Goal: Task Accomplishment & Management: Complete application form

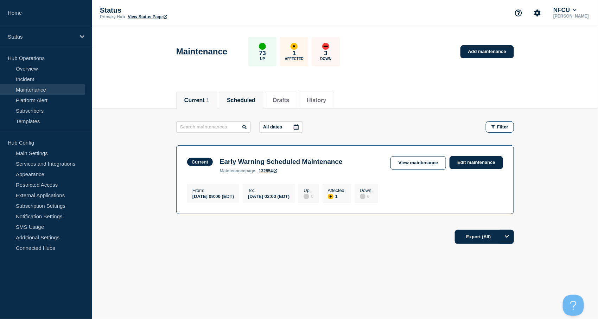
click at [240, 97] on button "Scheduled" at bounding box center [241, 100] width 28 height 6
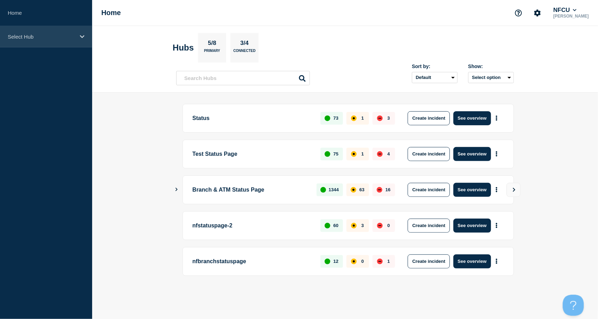
click at [40, 43] on div "Select Hub" at bounding box center [46, 36] width 92 height 21
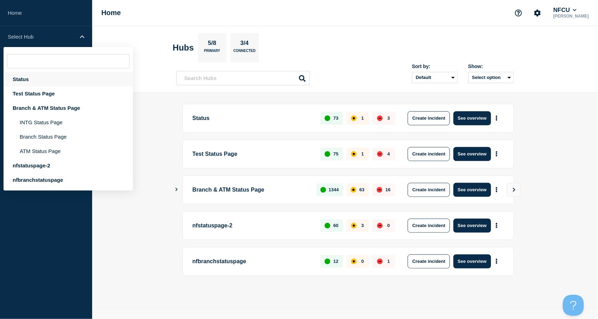
click at [22, 80] on div "Status" at bounding box center [68, 79] width 129 height 14
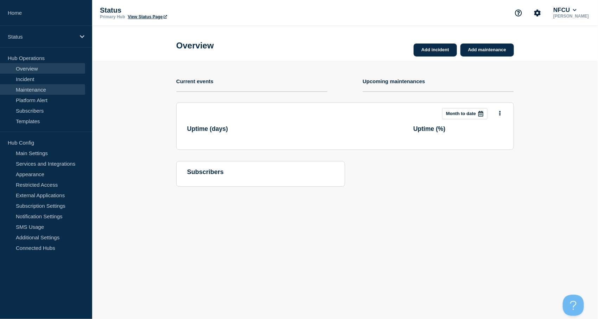
click at [34, 86] on link "Maintenance" at bounding box center [42, 89] width 85 height 11
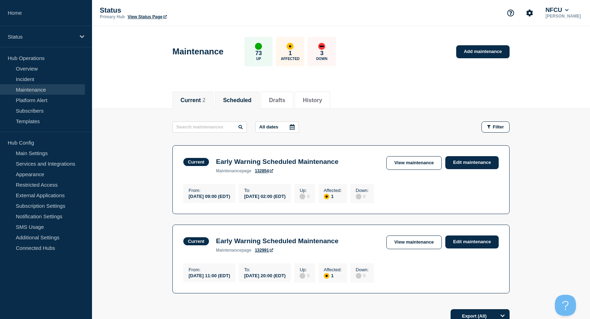
click at [245, 95] on li "Scheduled" at bounding box center [237, 100] width 45 height 17
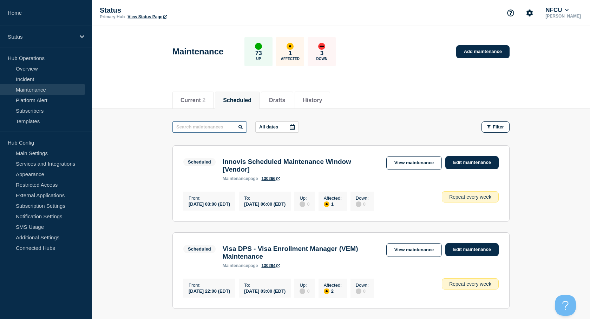
click at [222, 127] on input "text" at bounding box center [210, 127] width 75 height 11
type input "splunk"
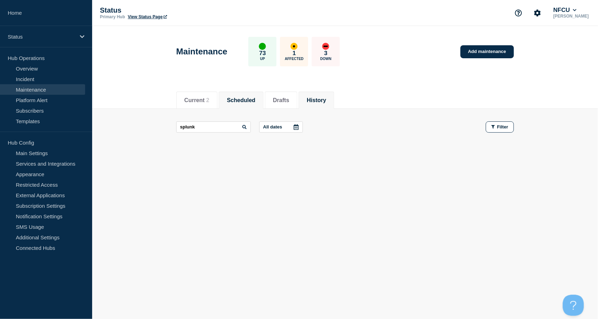
click at [326, 100] on button "History" at bounding box center [315, 100] width 19 height 6
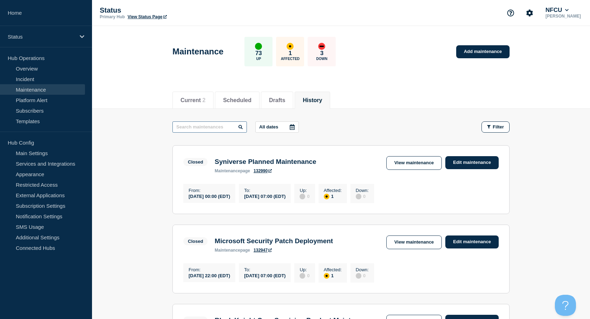
click at [211, 128] on input "text" at bounding box center [210, 127] width 75 height 11
type input "splunk"
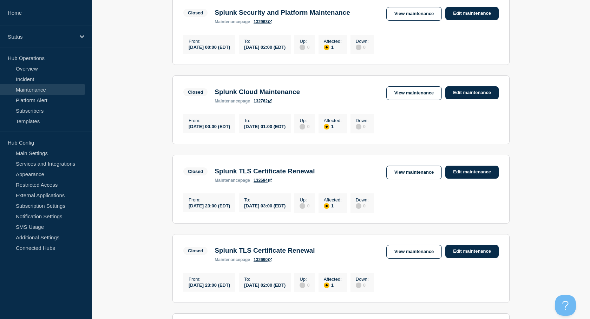
scroll to position [187, 0]
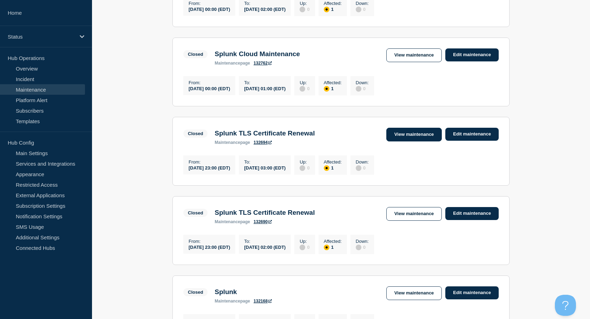
click at [403, 140] on link "View maintenance" at bounding box center [415, 135] width 56 height 14
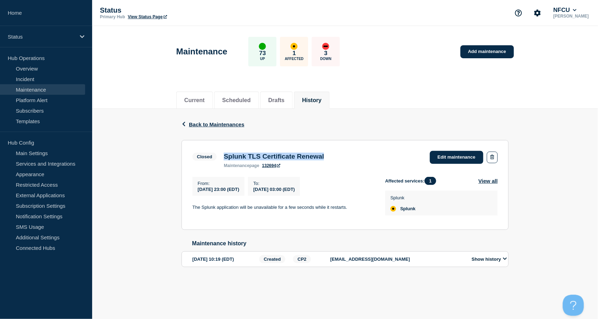
drag, startPoint x: 222, startPoint y: 155, endPoint x: 343, endPoint y: 156, distance: 120.2
click at [327, 156] on div "Splunk TLS Certificate Renewal maintenance page 132694" at bounding box center [273, 160] width 107 height 15
copy h3 "Splunk TLS Certificate Renewal"
drag, startPoint x: 196, startPoint y: 207, endPoint x: 338, endPoint y: 208, distance: 142.0
click at [338, 208] on p "The Splunk application will be unavailable for a few seconds while it restarts." at bounding box center [282, 208] width 181 height 6
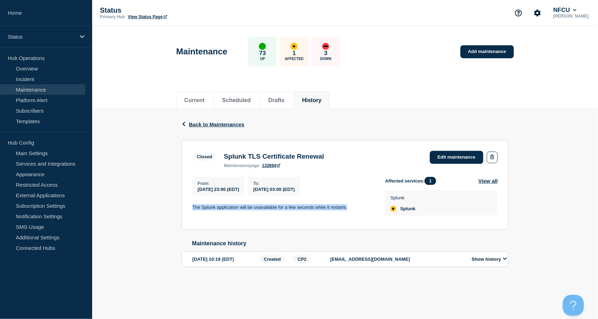
drag, startPoint x: 192, startPoint y: 208, endPoint x: 347, endPoint y: 209, distance: 155.0
click at [347, 209] on p "The Splunk application will be unavailable for a few seconds while it restarts." at bounding box center [282, 208] width 181 height 6
copy p "The Splunk application will be unavailable for a few seconds while it restarts."
click at [251, 99] on button "Scheduled" at bounding box center [236, 100] width 28 height 6
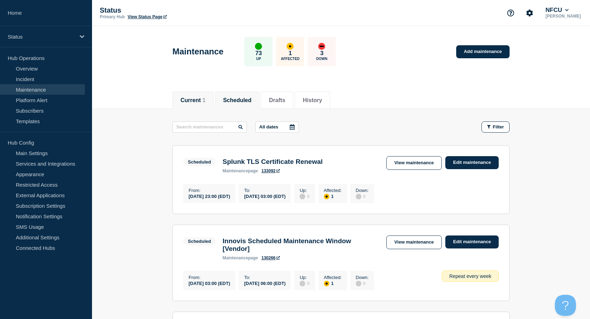
click at [199, 101] on button "Current 1" at bounding box center [193, 100] width 25 height 6
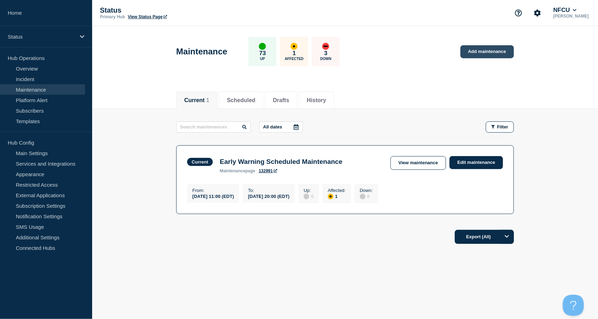
click at [476, 48] on link "Add maintenance" at bounding box center [486, 51] width 53 height 13
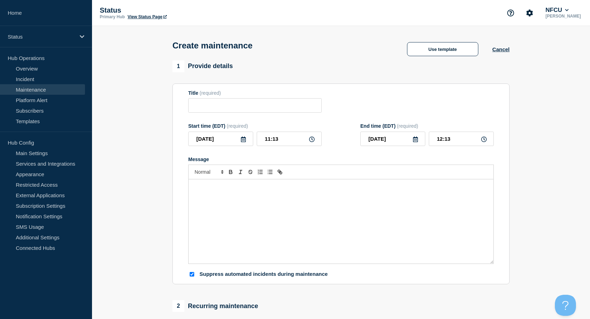
checkbox input "true"
click at [247, 105] on input "Title" at bounding box center [255, 105] width 134 height 14
paste input "Splunk TLS Certificate Renewal"
type input "Splunk TLS Certificate Renewal"
click at [218, 185] on p "Message" at bounding box center [341, 187] width 295 height 6
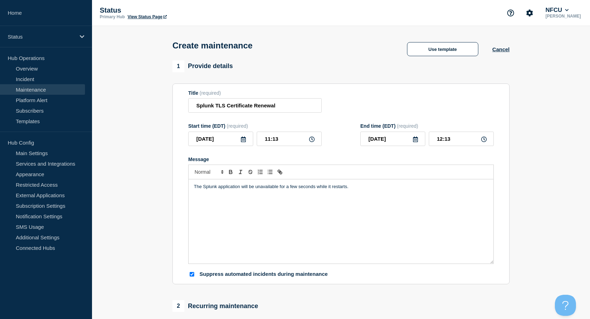
click at [245, 139] on icon at bounding box center [243, 140] width 5 height 6
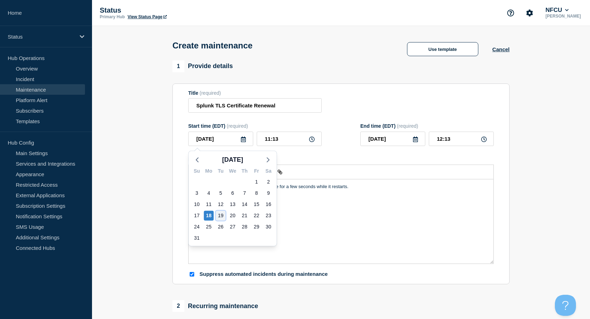
click at [221, 217] on div "19" at bounding box center [221, 216] width 10 height 10
type input "2025-08-19"
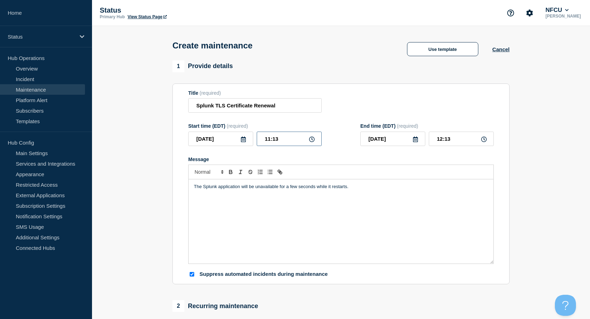
click at [270, 139] on input "11:13" at bounding box center [289, 139] width 65 height 14
drag, startPoint x: 287, startPoint y: 137, endPoint x: 224, endPoint y: 133, distance: 62.8
click at [225, 133] on div "2025-08-19 11:13" at bounding box center [255, 139] width 134 height 14
type input "23:00"
type input "2025-08-20"
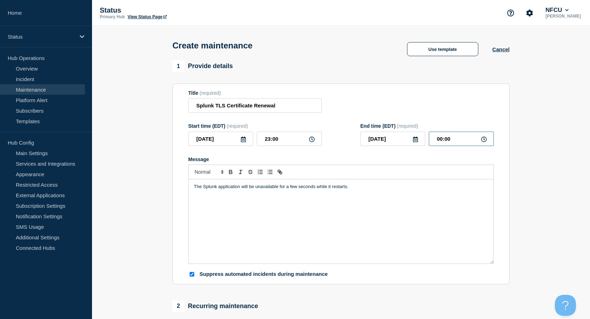
click at [444, 137] on input "00:00" at bounding box center [461, 139] width 65 height 14
drag, startPoint x: 462, startPoint y: 138, endPoint x: 377, endPoint y: 129, distance: 85.2
click at [379, 132] on div "End time (EDT) (required) 2025-08-20 00:00" at bounding box center [428, 134] width 134 height 23
type input "02:00"
click at [363, 104] on div "Title (required) Splunk TLS Certificate Renewal" at bounding box center [341, 101] width 306 height 23
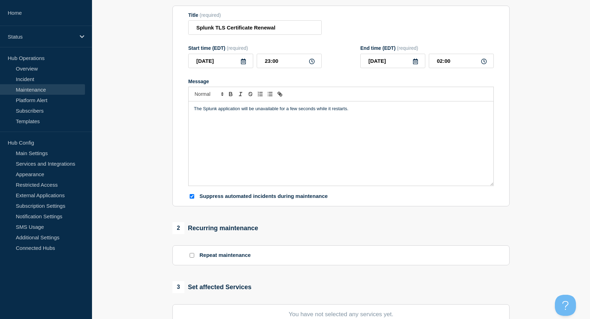
scroll to position [187, 0]
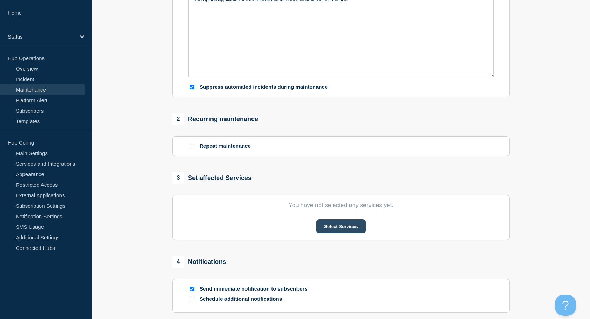
click at [338, 228] on button "Select Services" at bounding box center [341, 227] width 49 height 14
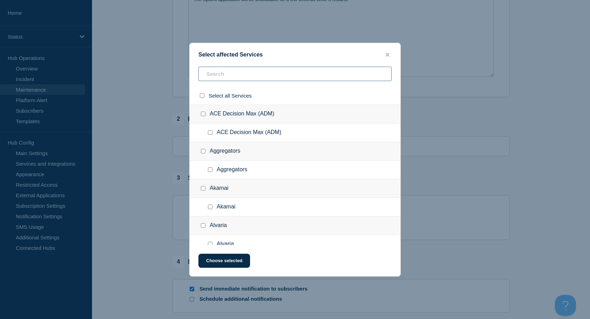
click at [234, 73] on input "text" at bounding box center [295, 74] width 193 height 14
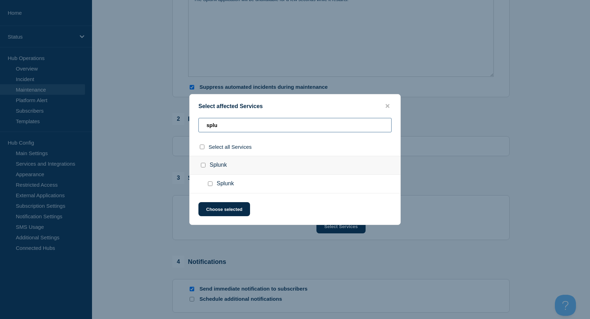
type input "splu"
click at [203, 164] on input "Splunk checkbox" at bounding box center [203, 165] width 5 height 5
checkbox input "true"
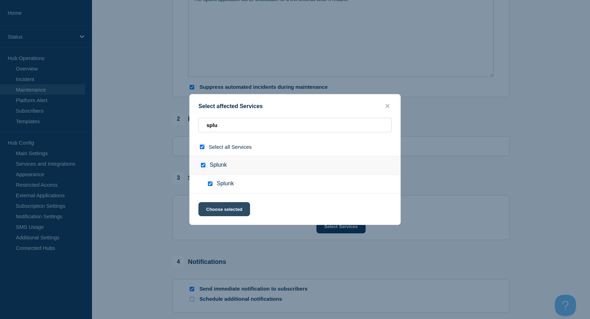
click at [216, 209] on button "Choose selected" at bounding box center [225, 209] width 52 height 14
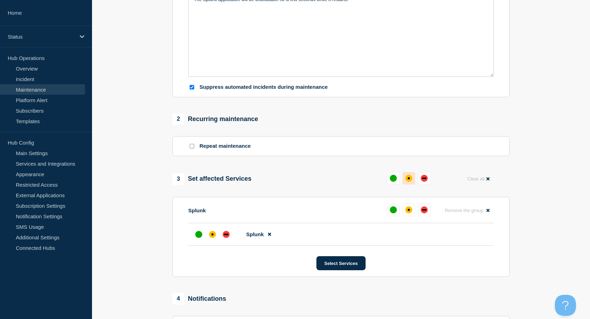
click at [410, 178] on div "affected" at bounding box center [409, 178] width 7 height 7
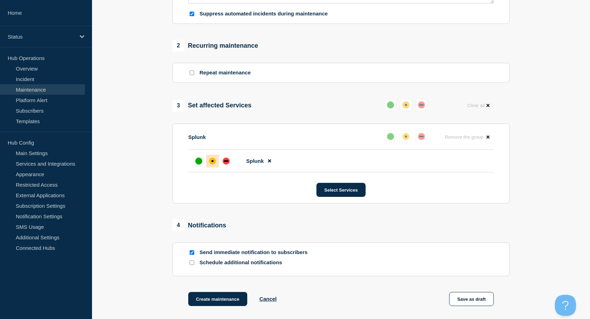
scroll to position [330, 0]
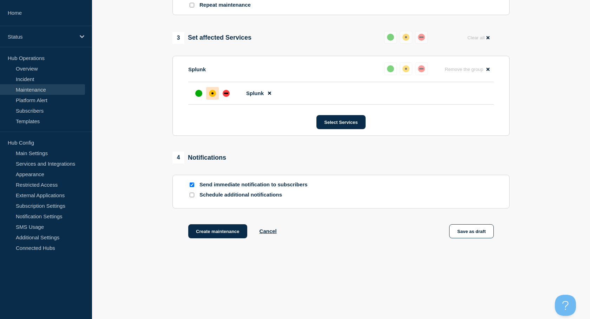
drag, startPoint x: 192, startPoint y: 185, endPoint x: 206, endPoint y: 200, distance: 19.6
click at [192, 185] on input "Send immediate notification to subscribers" at bounding box center [192, 185] width 5 height 5
checkbox input "false"
click at [225, 228] on button "Create maintenance" at bounding box center [217, 232] width 59 height 14
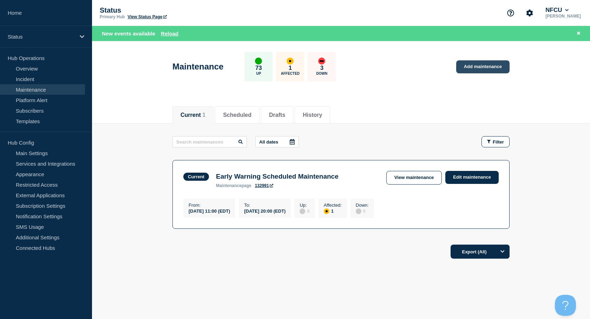
click at [476, 63] on link "Add maintenance" at bounding box center [483, 66] width 53 height 13
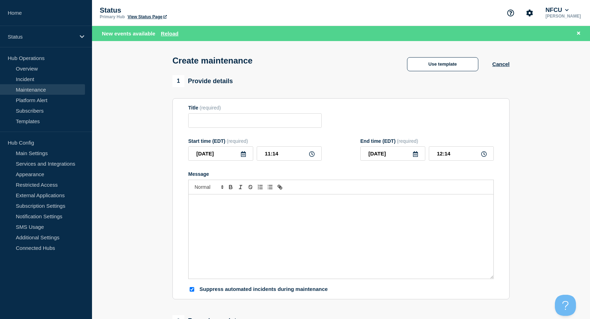
checkbox input "true"
click at [204, 122] on input "Title" at bounding box center [255, 121] width 134 height 14
paste input "Tenable Vulnerability Management Planned Maintenance"
type input "Tenable Vulnerability Management Planned Maintenance"
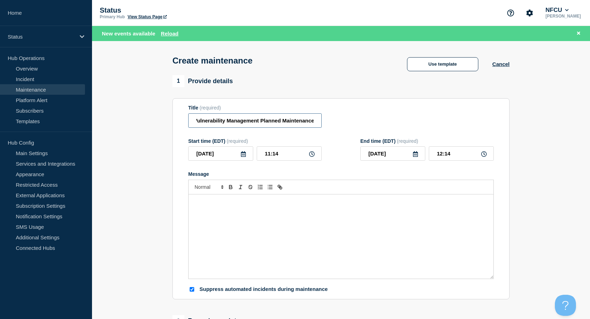
scroll to position [0, 0]
click at [221, 220] on div "Message" at bounding box center [341, 237] width 305 height 84
click at [245, 157] on icon at bounding box center [243, 154] width 5 height 6
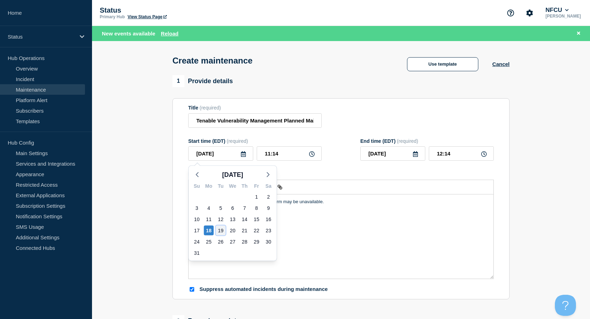
click at [222, 231] on div "19" at bounding box center [221, 231] width 10 height 10
type input "2025-08-19"
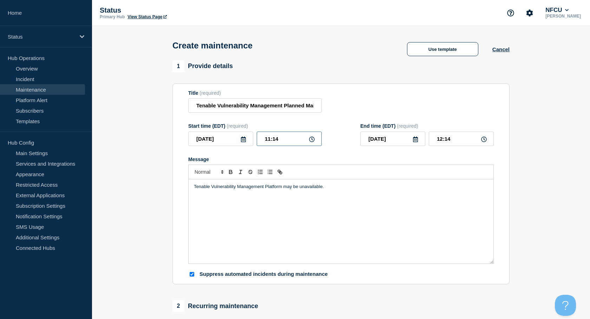
click at [284, 143] on input "11:14" at bounding box center [289, 139] width 65 height 14
drag, startPoint x: 286, startPoint y: 139, endPoint x: 205, endPoint y: 134, distance: 81.4
click at [206, 135] on div "2025-08-19 11:14" at bounding box center [255, 139] width 134 height 14
type input "04:00"
click at [454, 139] on input "05:00" at bounding box center [461, 139] width 65 height 14
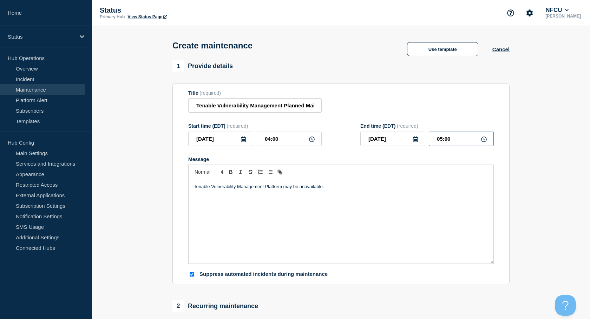
drag, startPoint x: 464, startPoint y: 144, endPoint x: 400, endPoint y: 143, distance: 64.7
click at [400, 143] on div "2025-08-19 05:00" at bounding box center [428, 139] width 134 height 14
type input "08:00"
click at [406, 109] on div "Title (required) Tenable Vulnerability Management Planned Maintenance" at bounding box center [341, 101] width 306 height 23
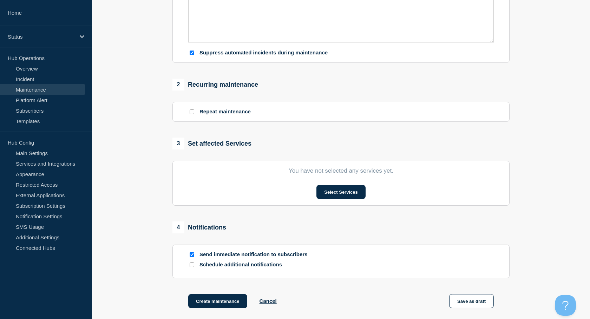
scroll to position [234, 0]
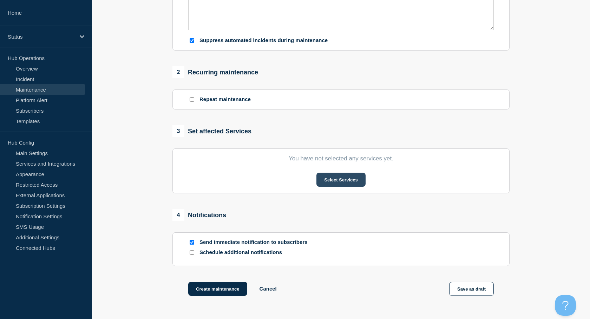
click at [342, 184] on button "Select Services" at bounding box center [341, 180] width 49 height 14
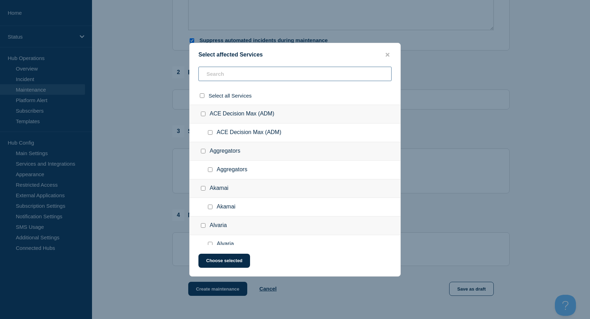
click at [264, 75] on input "text" at bounding box center [295, 74] width 193 height 14
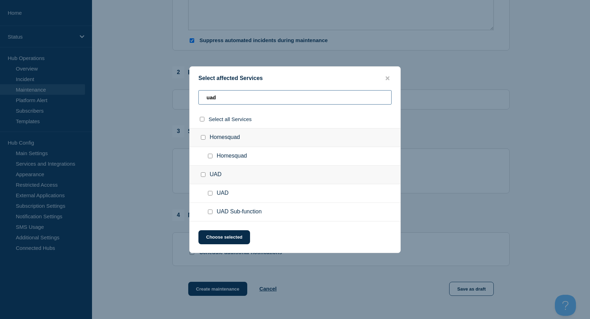
type input "uad"
click at [210, 211] on input "UAD Sub-function checkbox" at bounding box center [210, 212] width 5 height 5
checkbox input "true"
click at [220, 232] on button "Choose selected" at bounding box center [225, 238] width 52 height 14
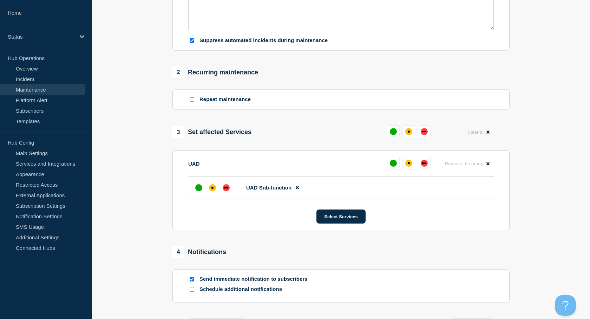
click at [192, 280] on input "Send immediate notification to subscribers" at bounding box center [192, 279] width 5 height 5
checkbox input "false"
click at [406, 136] on button at bounding box center [409, 131] width 13 height 13
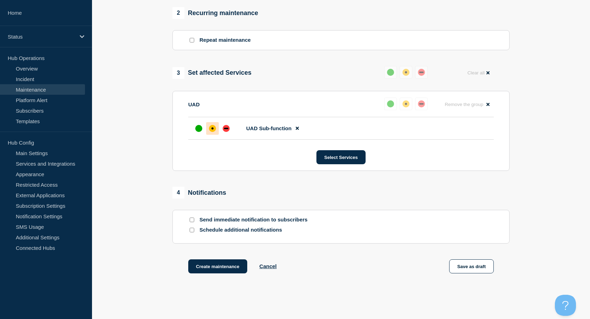
scroll to position [330, 0]
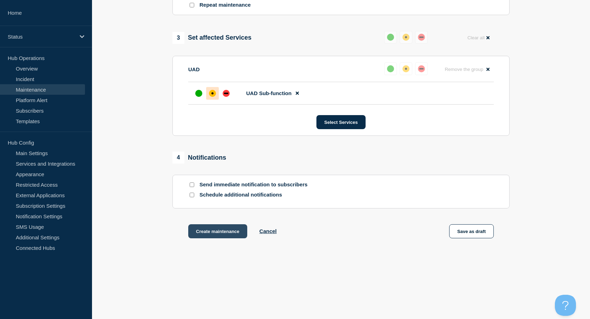
click at [226, 233] on button "Create maintenance" at bounding box center [217, 232] width 59 height 14
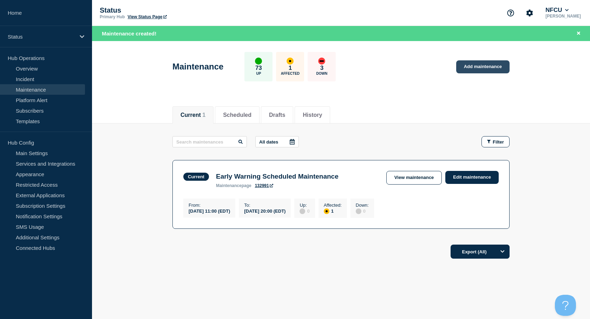
click at [477, 70] on link "Add maintenance" at bounding box center [483, 66] width 53 height 13
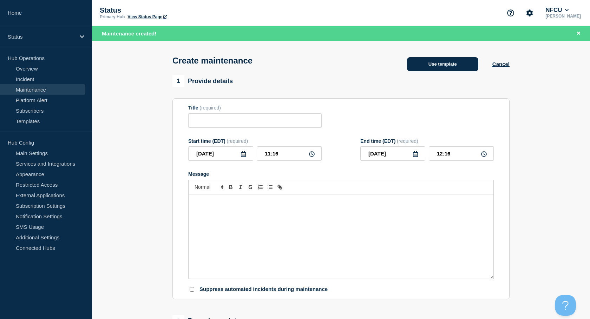
checkbox input "true"
click at [427, 68] on button "Use template" at bounding box center [442, 64] width 71 height 14
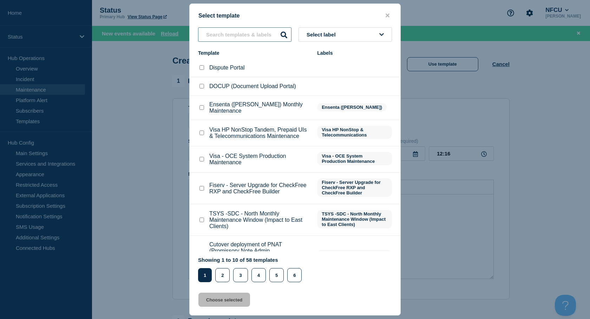
click at [214, 31] on input "text" at bounding box center [244, 34] width 93 height 14
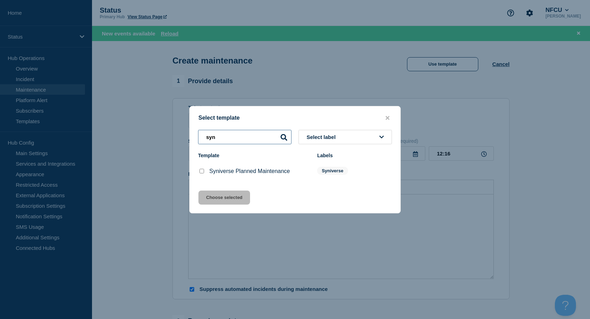
type input "syn"
click at [200, 173] on input "Syniverse Planned Maintenance checkbox" at bounding box center [202, 171] width 5 height 5
checkbox input "true"
click at [211, 192] on button "Choose selected" at bounding box center [225, 198] width 52 height 14
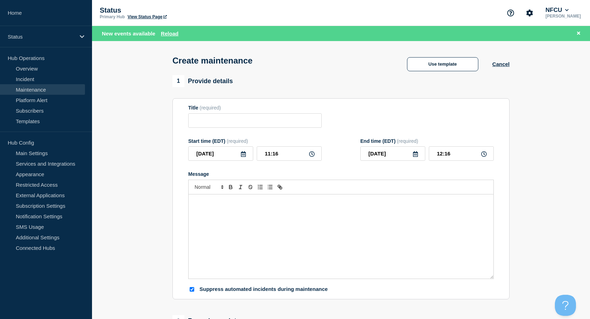
type input "Syniverse Planned Maintenance"
type input "18:16"
checkbox input "false"
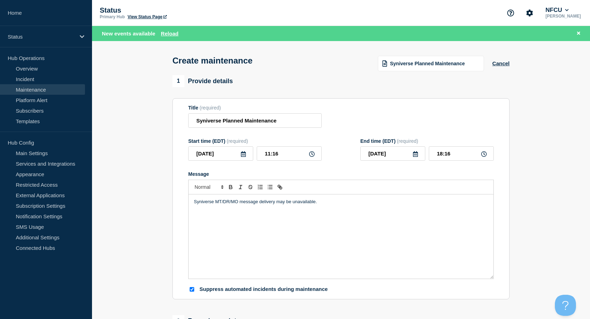
click at [242, 155] on icon at bounding box center [244, 154] width 6 height 6
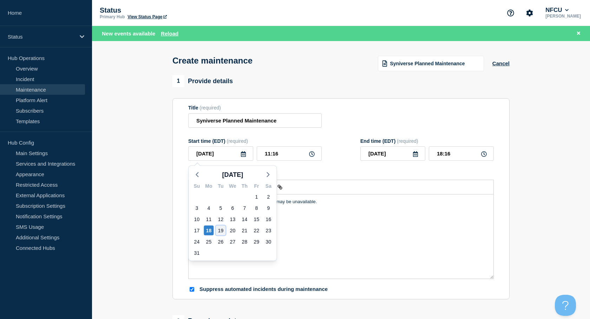
click at [220, 230] on div "19" at bounding box center [221, 231] width 10 height 10
type input "2025-08-19"
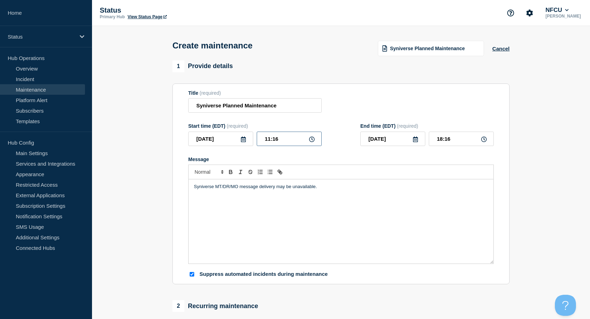
drag, startPoint x: 267, startPoint y: 138, endPoint x: 205, endPoint y: 137, distance: 62.9
click at [205, 137] on div "2025-08-19 11:16" at bounding box center [255, 139] width 134 height 14
type input "00:00"
type input "07:00"
click at [448, 138] on input "07:00" at bounding box center [461, 139] width 65 height 14
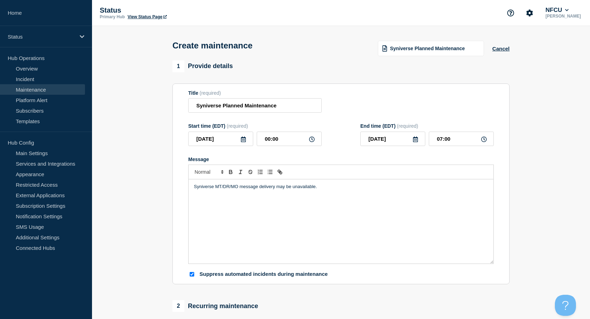
click at [378, 96] on div "Title (required) Syniverse Planned Maintenance" at bounding box center [341, 101] width 306 height 23
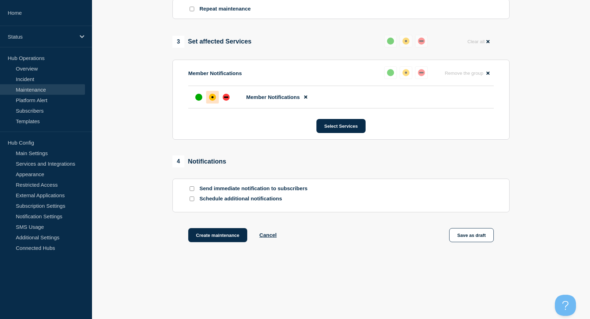
scroll to position [328, 0]
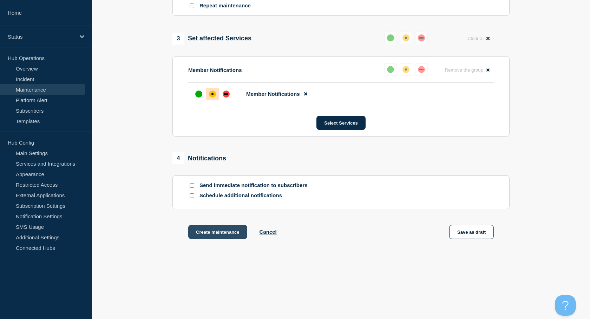
click at [211, 233] on button "Create maintenance" at bounding box center [217, 232] width 59 height 14
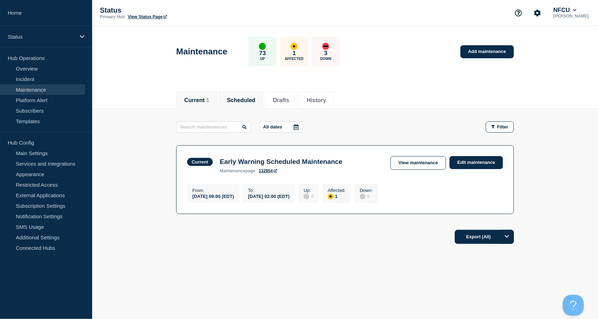
click at [255, 100] on button "Scheduled" at bounding box center [241, 100] width 28 height 6
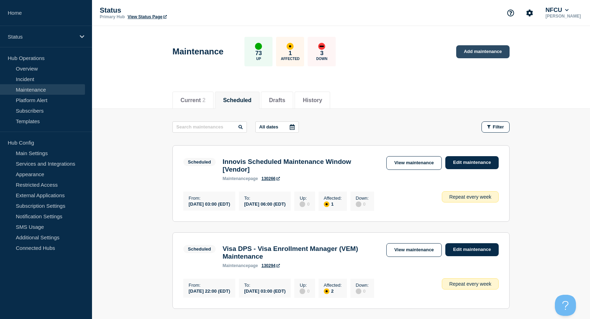
click at [491, 53] on link "Add maintenance" at bounding box center [483, 51] width 53 height 13
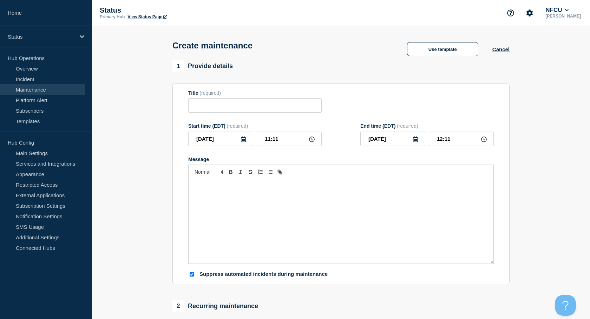
checkbox input "true"
click at [212, 105] on input "Title" at bounding box center [255, 105] width 134 height 14
paste input "Splunk TLS Certificate Renewal"
type input "Splunk TLS Certificate Renewal"
click at [243, 221] on div "Message" at bounding box center [341, 222] width 305 height 84
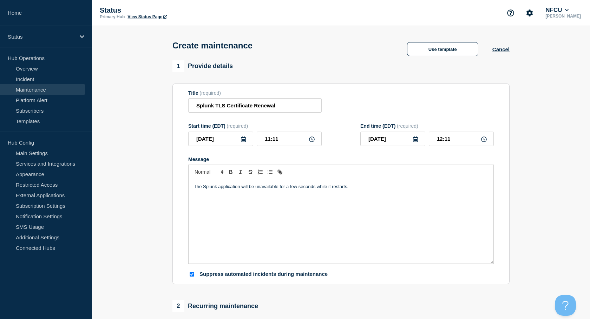
click at [243, 138] on icon at bounding box center [244, 140] width 6 height 6
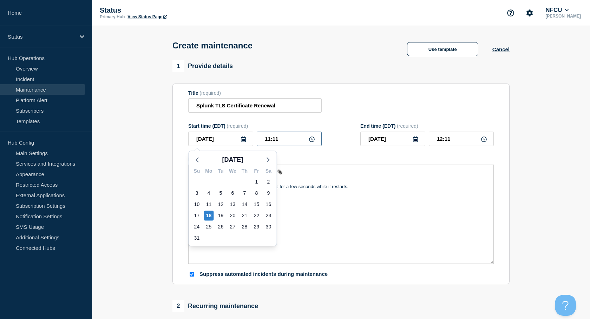
click at [293, 142] on input "11:11" at bounding box center [289, 139] width 65 height 14
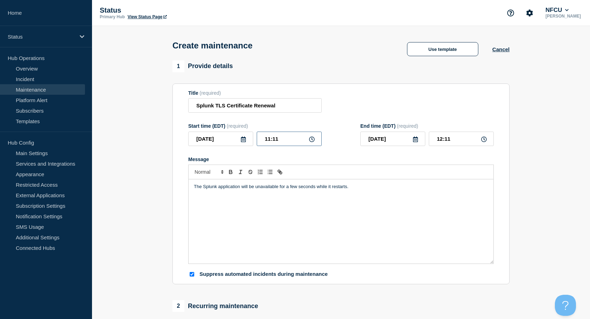
drag, startPoint x: 298, startPoint y: 137, endPoint x: 213, endPoint y: 130, distance: 85.7
click at [213, 130] on div "Start time (EDT) (required) 2025-08-18 11:11" at bounding box center [255, 134] width 134 height 23
type input "23:00"
type input "2025-08-19"
click at [459, 142] on input "00:00" at bounding box center [461, 139] width 65 height 14
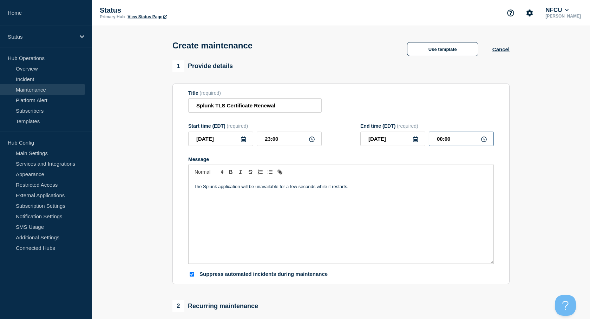
drag, startPoint x: 463, startPoint y: 142, endPoint x: 395, endPoint y: 139, distance: 67.2
click at [395, 139] on div "2025-08-19 00:00" at bounding box center [428, 139] width 134 height 14
type input "03:00"
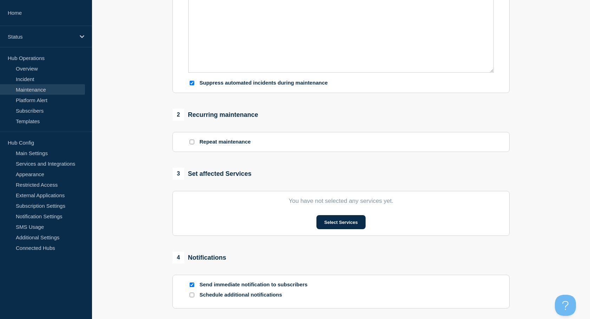
scroll to position [234, 0]
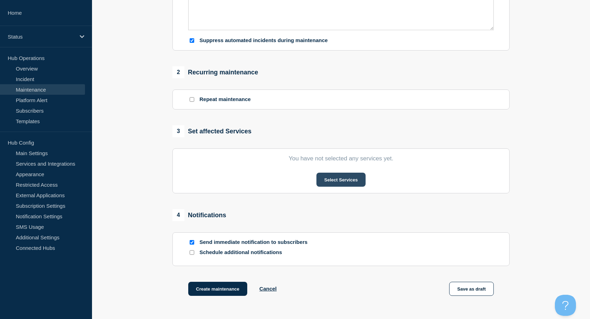
click at [327, 182] on button "Select Services" at bounding box center [341, 180] width 49 height 14
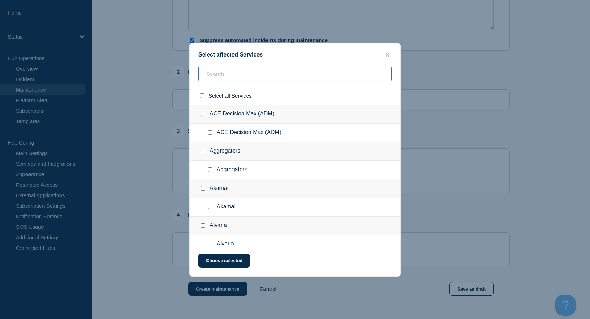
click at [238, 75] on input "text" at bounding box center [295, 74] width 193 height 14
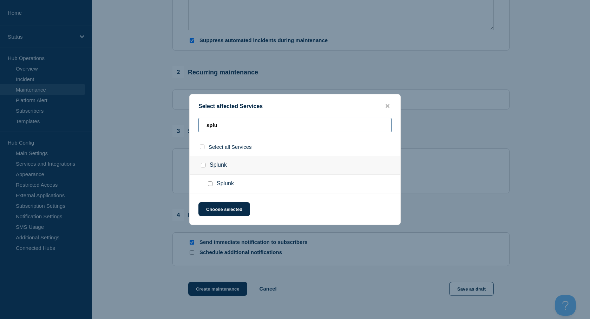
type input "splu"
click at [207, 185] on div at bounding box center [212, 184] width 10 height 7
click at [206, 181] on ul "Splunk" at bounding box center [295, 184] width 211 height 19
click at [208, 182] on input "Splunk checkbox" at bounding box center [210, 184] width 5 height 5
checkbox input "true"
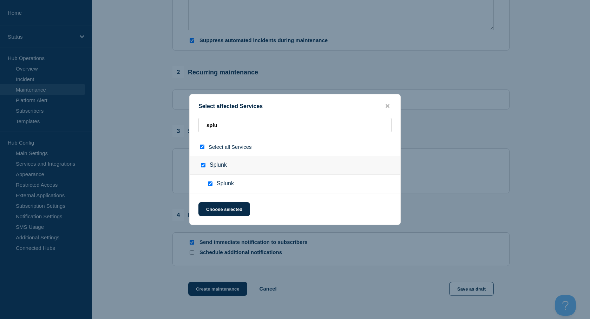
checkbox input "true"
click at [217, 208] on button "Choose selected" at bounding box center [225, 209] width 52 height 14
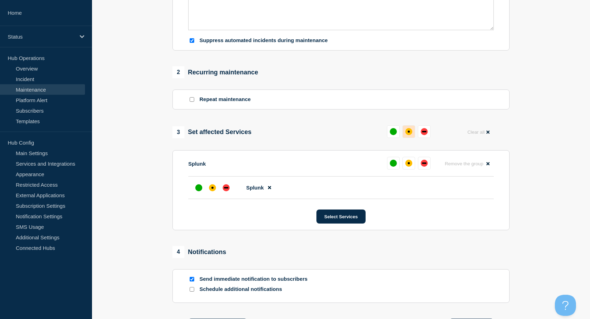
click at [412, 135] on div "affected" at bounding box center [409, 131] width 7 height 7
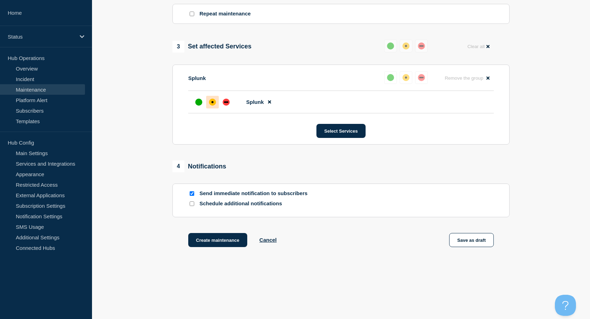
scroll to position [328, 0]
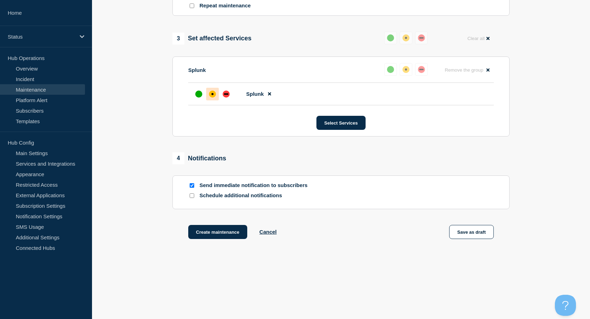
click at [193, 188] on input "Send immediate notification to subscribers" at bounding box center [192, 185] width 5 height 5
checkbox input "false"
click at [223, 234] on button "Create maintenance" at bounding box center [217, 232] width 59 height 14
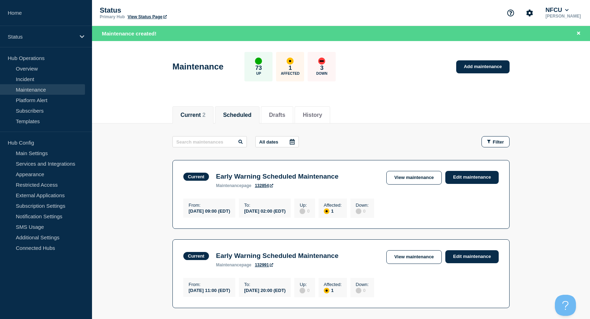
click at [244, 112] on button "Scheduled" at bounding box center [237, 115] width 28 height 6
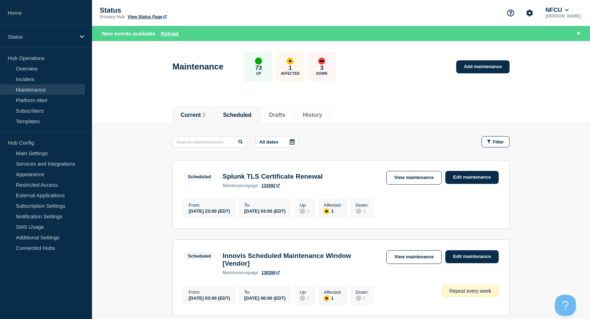
click at [191, 107] on li "Current 2" at bounding box center [193, 114] width 41 height 17
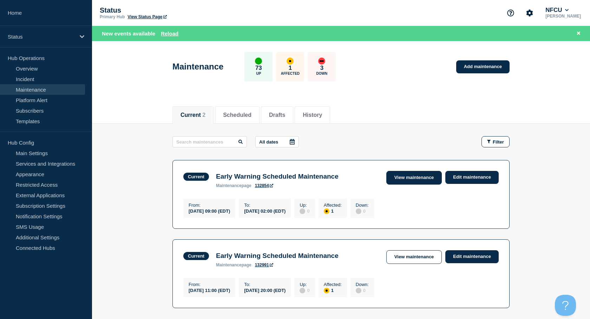
click at [394, 179] on link "View maintenance" at bounding box center [415, 178] width 56 height 14
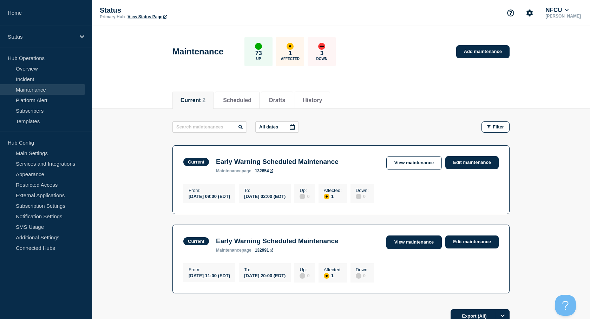
click at [415, 246] on link "View maintenance" at bounding box center [415, 243] width 56 height 14
click at [414, 160] on link "View maintenance" at bounding box center [415, 163] width 56 height 14
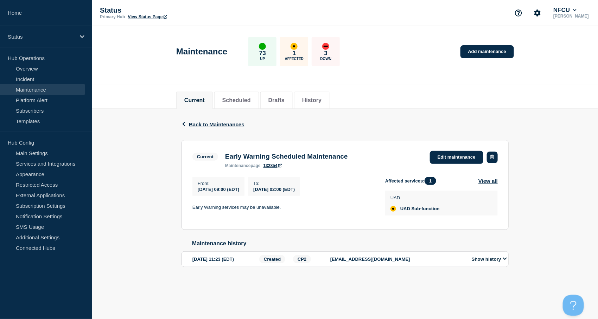
click at [489, 157] on button "button" at bounding box center [491, 158] width 11 height 12
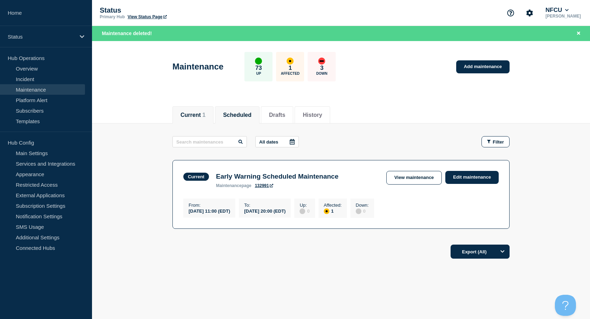
click at [242, 109] on li "Scheduled" at bounding box center [237, 114] width 45 height 17
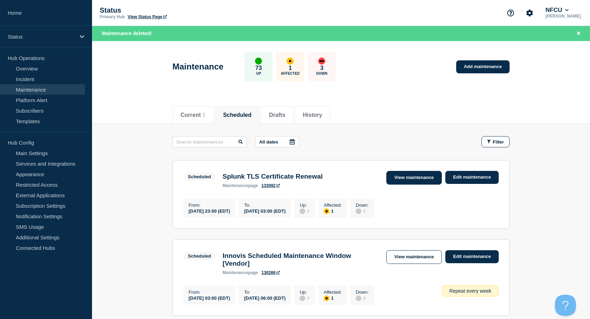
click at [400, 179] on link "View maintenance" at bounding box center [415, 178] width 56 height 14
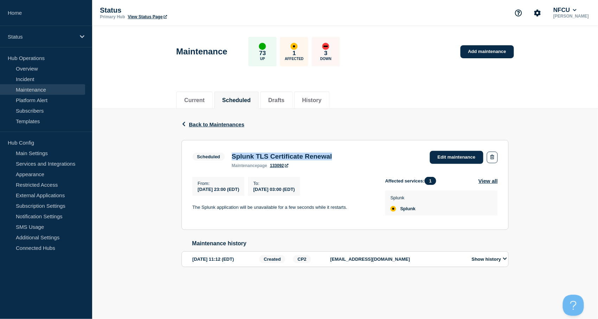
drag, startPoint x: 233, startPoint y: 157, endPoint x: 354, endPoint y: 155, distance: 120.9
click at [354, 155] on div "Scheduled Splunk TLS Certificate Renewal maintenance page 133092 Edit maintenan…" at bounding box center [344, 159] width 305 height 17
copy h3 "Splunk TLS Certificate Renewal"
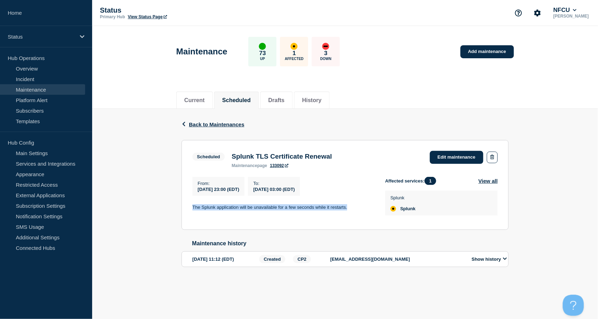
drag, startPoint x: 191, startPoint y: 207, endPoint x: 356, endPoint y: 209, distance: 165.6
click at [356, 209] on section "Scheduled Splunk TLS Certificate Renewal maintenance page 133092 Edit maintenan…" at bounding box center [344, 185] width 327 height 90
copy p "The Splunk application will be unavailable for a few seconds while it restarts."
click at [205, 105] on li "Current" at bounding box center [194, 100] width 37 height 17
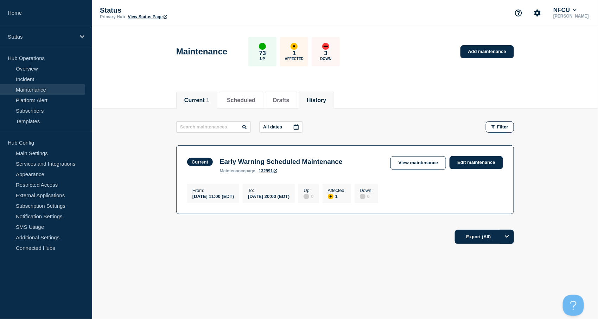
click at [326, 97] on button "History" at bounding box center [315, 100] width 19 height 6
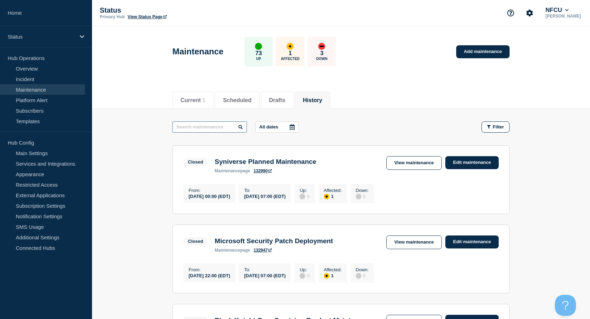
click at [207, 131] on input "text" at bounding box center [210, 127] width 75 height 11
type input "tenable"
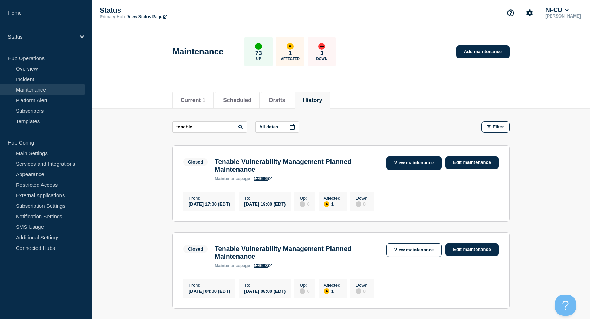
click at [411, 162] on link "View maintenance" at bounding box center [415, 163] width 56 height 14
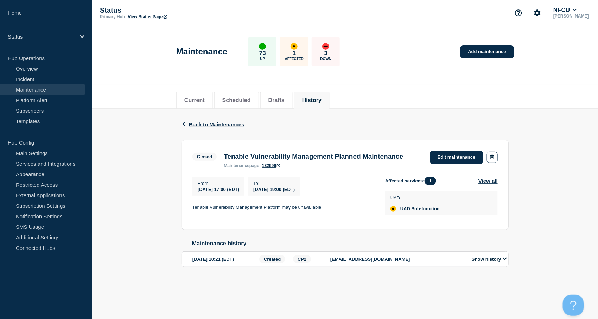
drag, startPoint x: 226, startPoint y: 155, endPoint x: 275, endPoint y: 161, distance: 49.2
click at [275, 161] on h3 "Tenable Vulnerability Management Planned Maintenance" at bounding box center [313, 157] width 179 height 8
click at [224, 156] on h3 "Tenable Vulnerability Management Planned Maintenance" at bounding box center [313, 157] width 179 height 8
drag, startPoint x: 224, startPoint y: 156, endPoint x: 290, endPoint y: 162, distance: 66.8
click at [290, 161] on h3 "Tenable Vulnerability Management Planned Maintenance" at bounding box center [313, 157] width 179 height 8
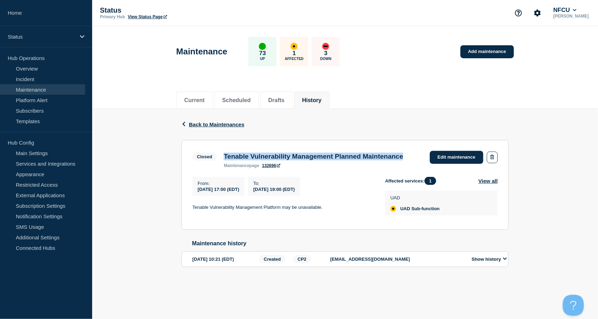
copy h3 "Tenable Vulnerability Management Planned Maintenance"
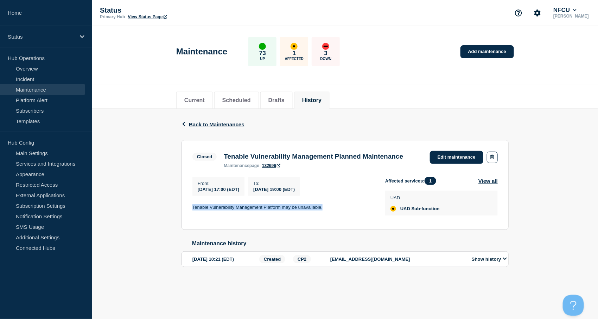
drag, startPoint x: 191, startPoint y: 217, endPoint x: 329, endPoint y: 214, distance: 138.2
click at [329, 214] on section "Closed Tenable Vulnerability Management Planned Maintenance maintenance page 13…" at bounding box center [344, 185] width 327 height 90
copy p "Tenable Vulnerability Management Platform may be unavailable."
